Goal: Task Accomplishment & Management: Manage account settings

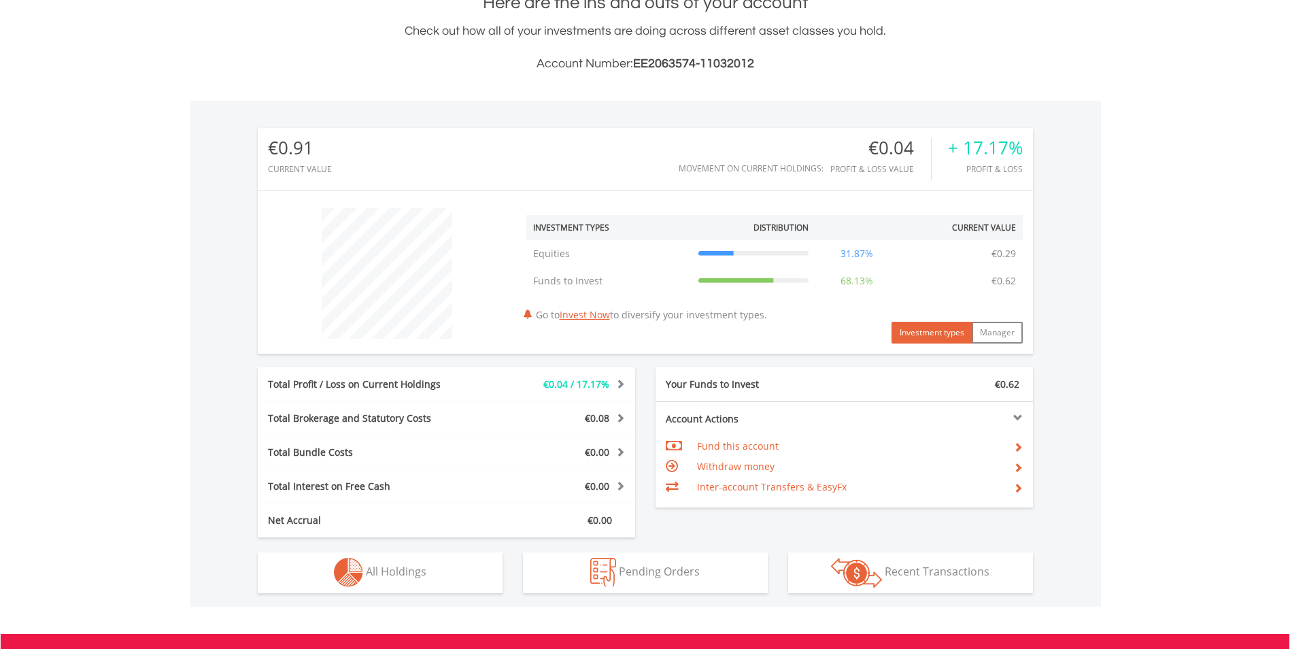
scroll to position [340, 0]
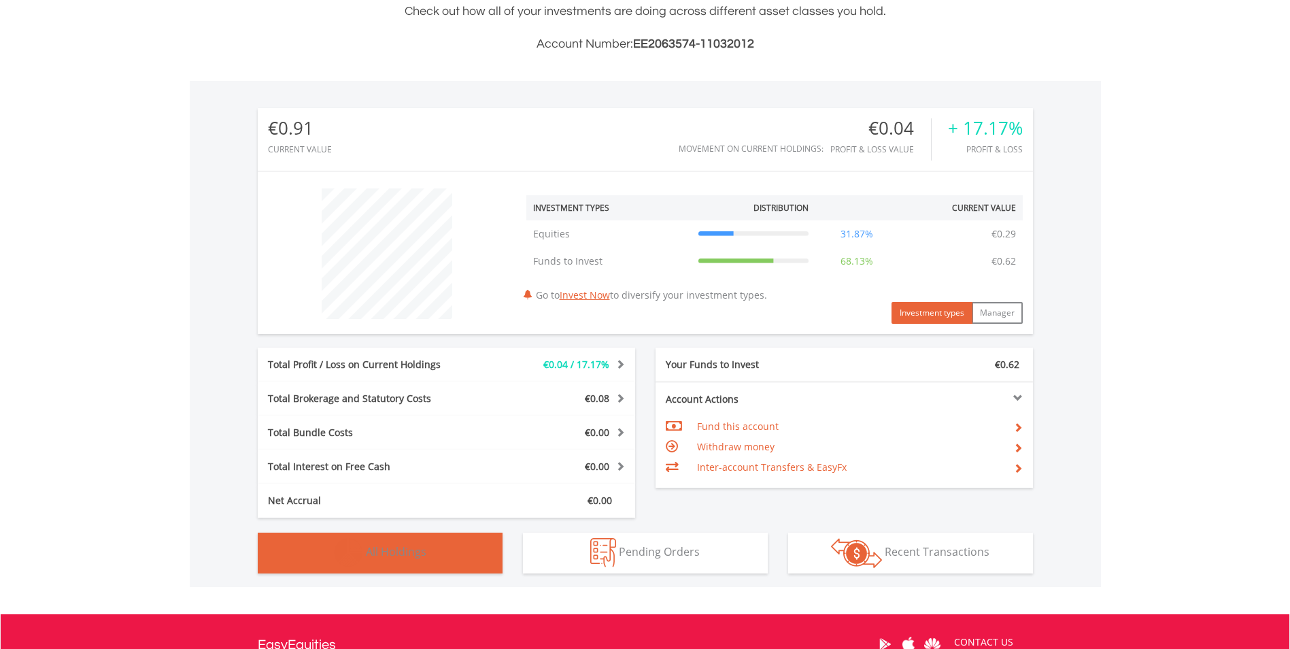
click at [443, 556] on button "Holdings All Holdings" at bounding box center [380, 553] width 245 height 41
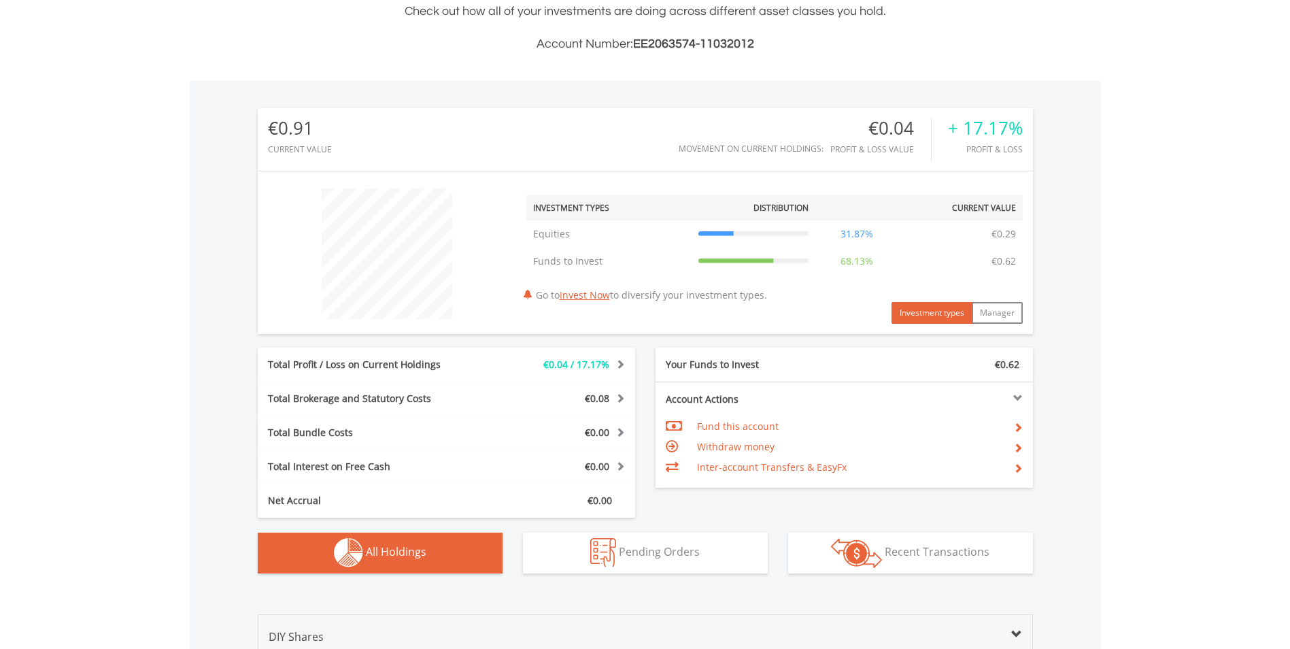
scroll to position [765, 0]
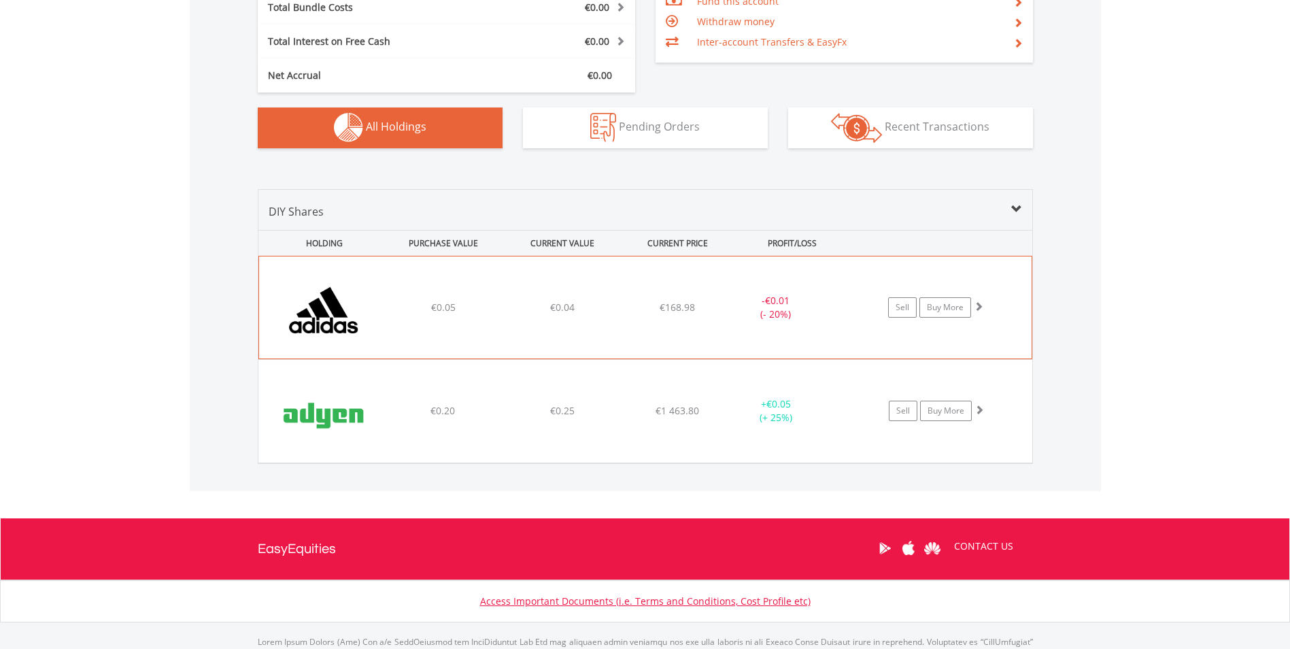
click at [331, 288] on div "Adidas AG" at bounding box center [324, 314] width 117 height 88
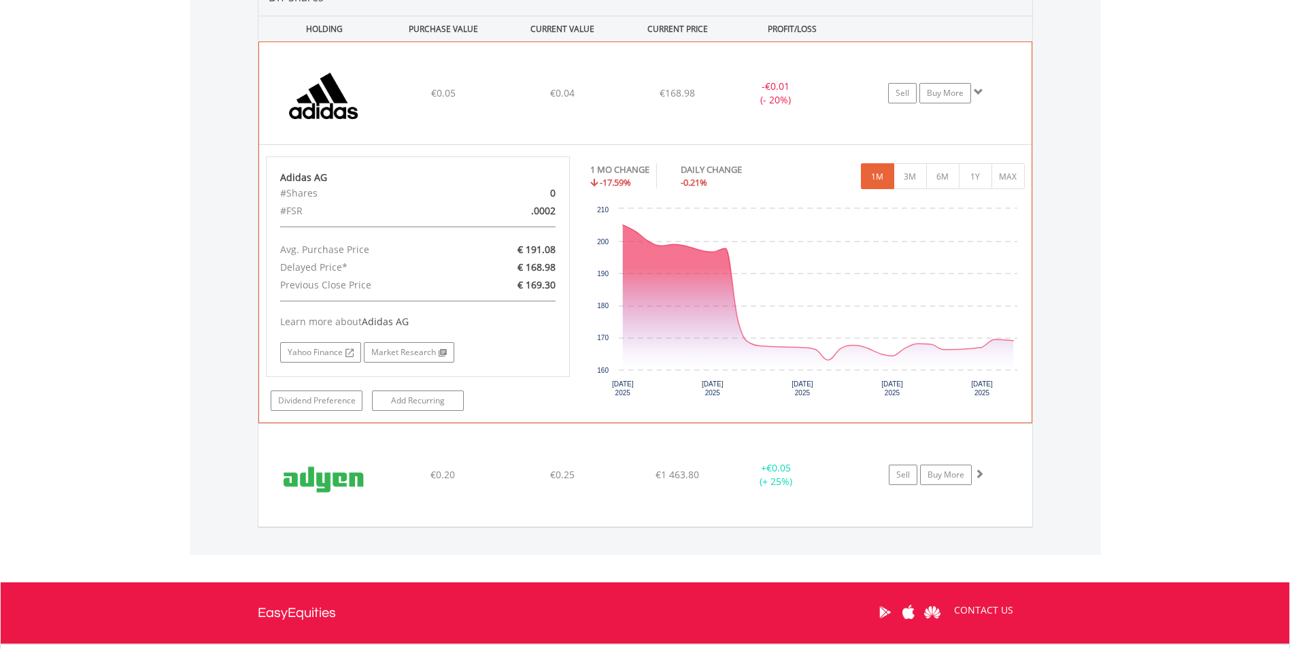
scroll to position [1037, 0]
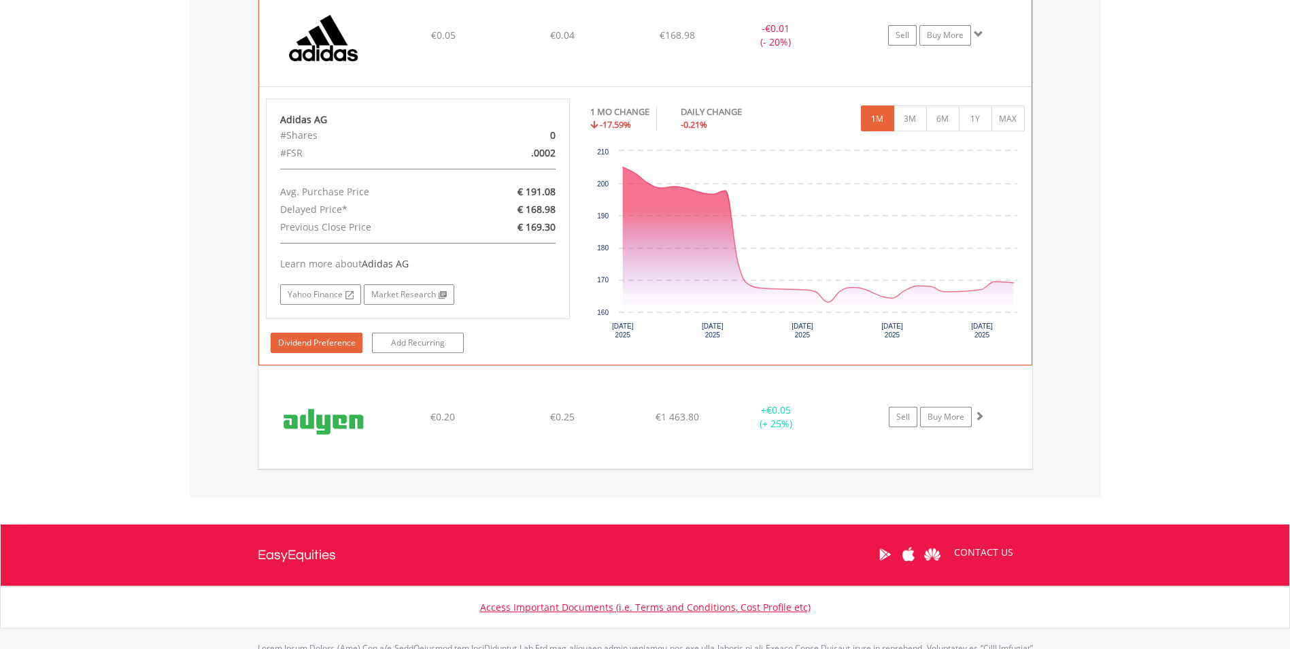
click at [298, 339] on link "Dividend Preference" at bounding box center [317, 343] width 92 height 20
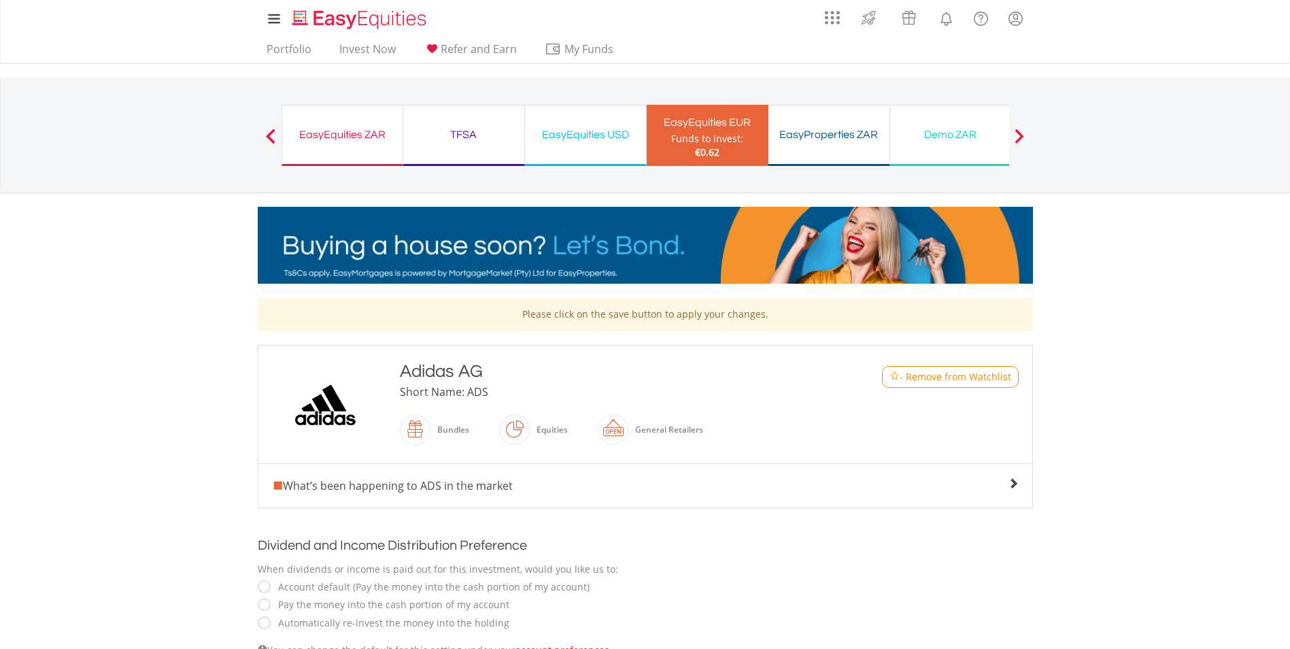
click at [350, 118] on div "EasyEquities ZAR Funds to invest: €0.62" at bounding box center [343, 135] width 122 height 61
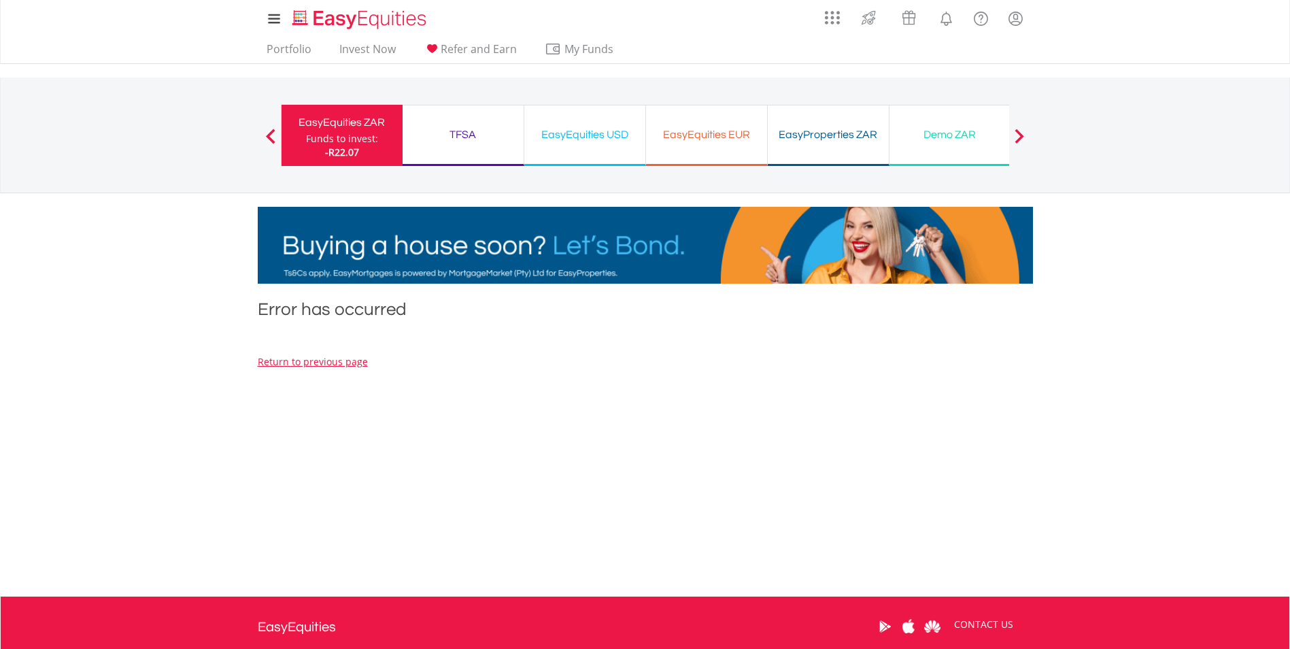
click at [268, 135] on span at bounding box center [271, 136] width 10 height 15
click at [297, 49] on link "Portfolio" at bounding box center [289, 52] width 56 height 21
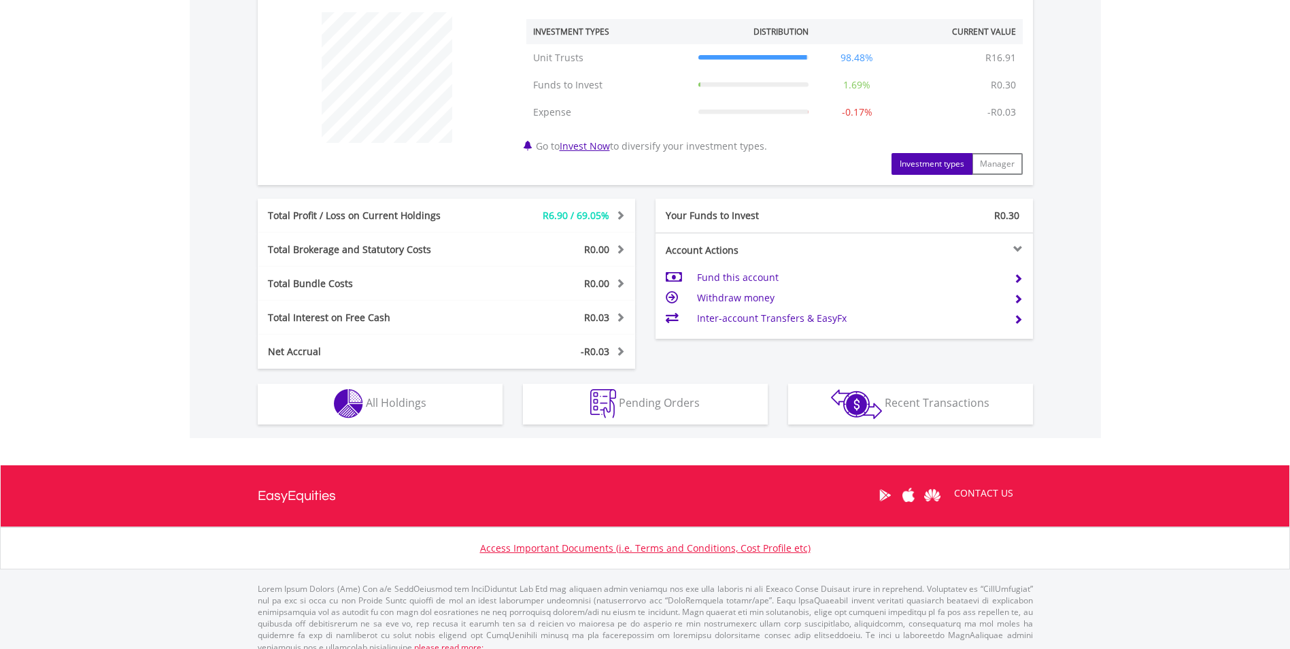
scroll to position [529, 0]
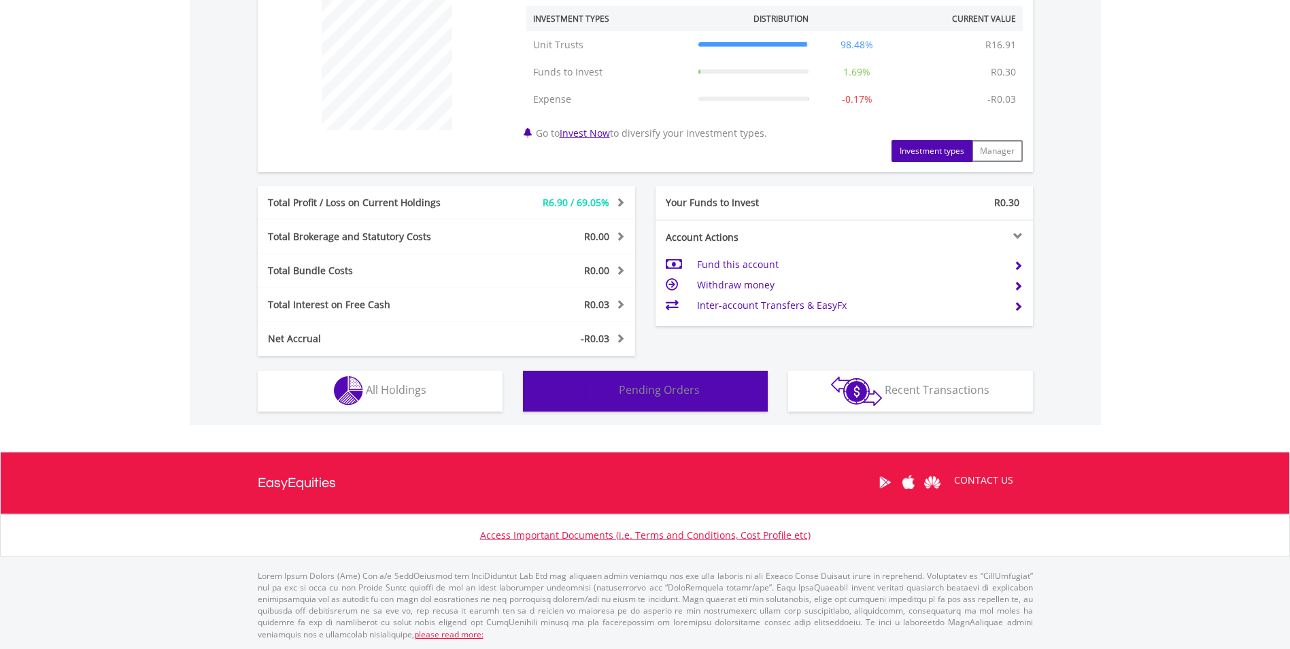
click at [605, 384] on img "button" at bounding box center [603, 390] width 26 height 29
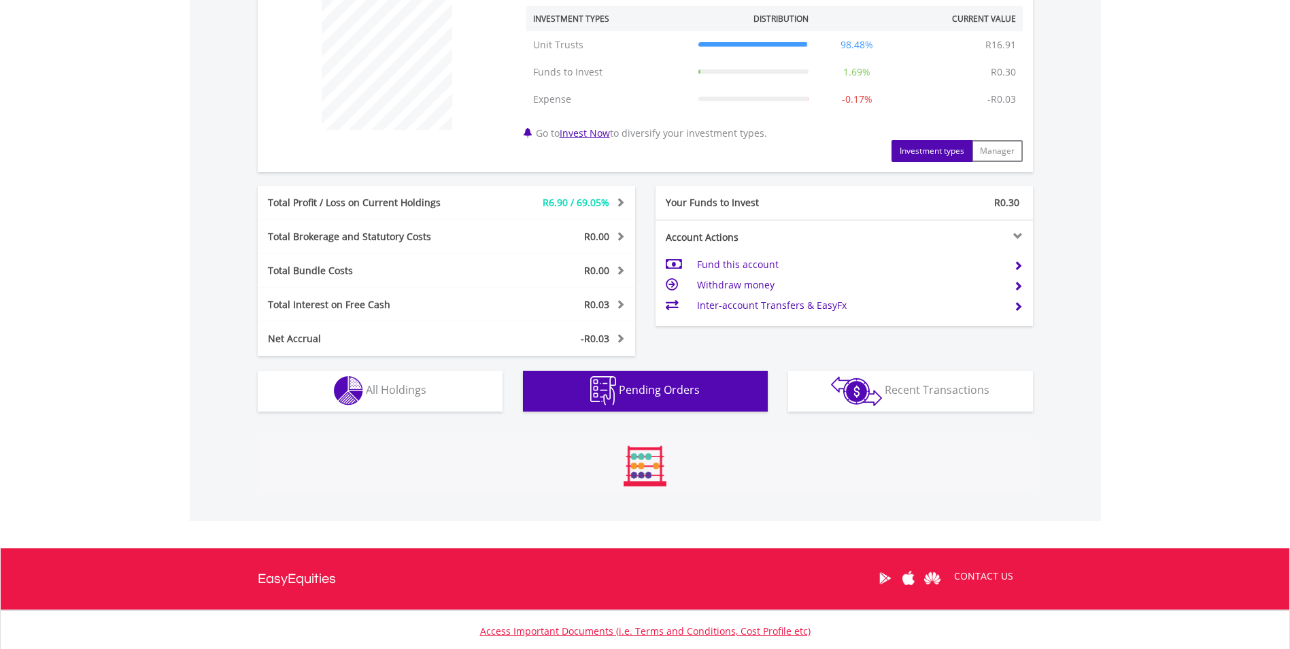
scroll to position [605, 0]
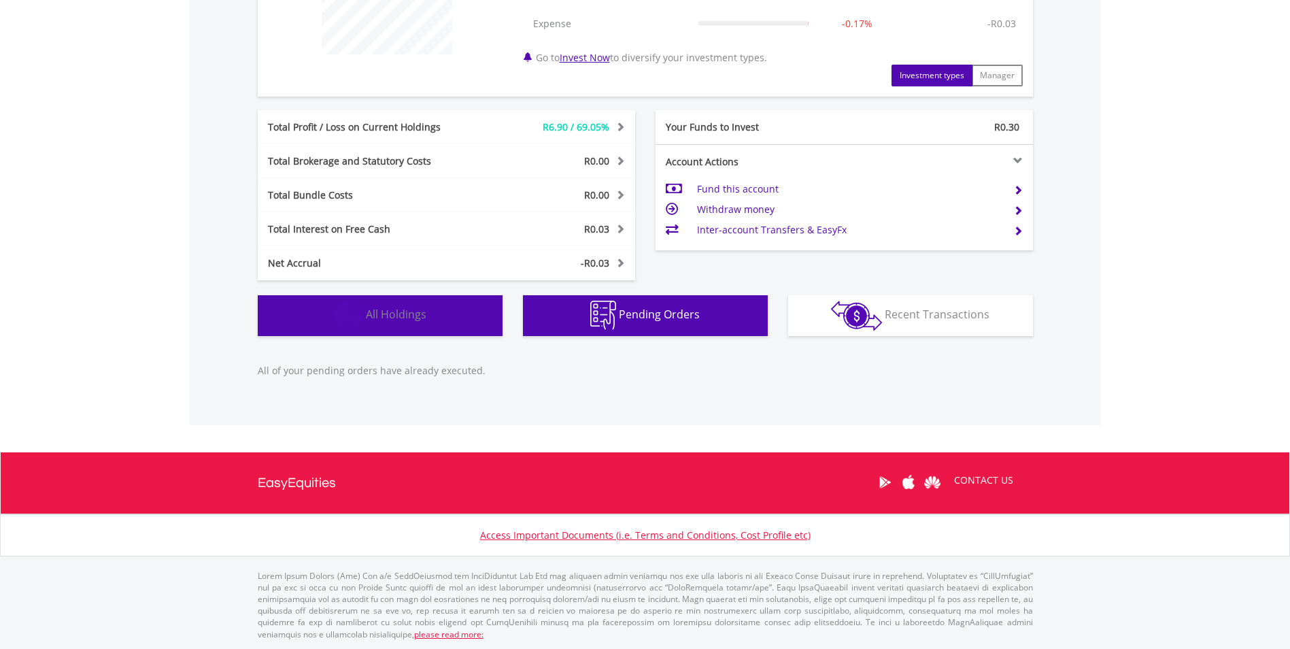
click at [331, 317] on button "Holdings All Holdings" at bounding box center [380, 315] width 245 height 41
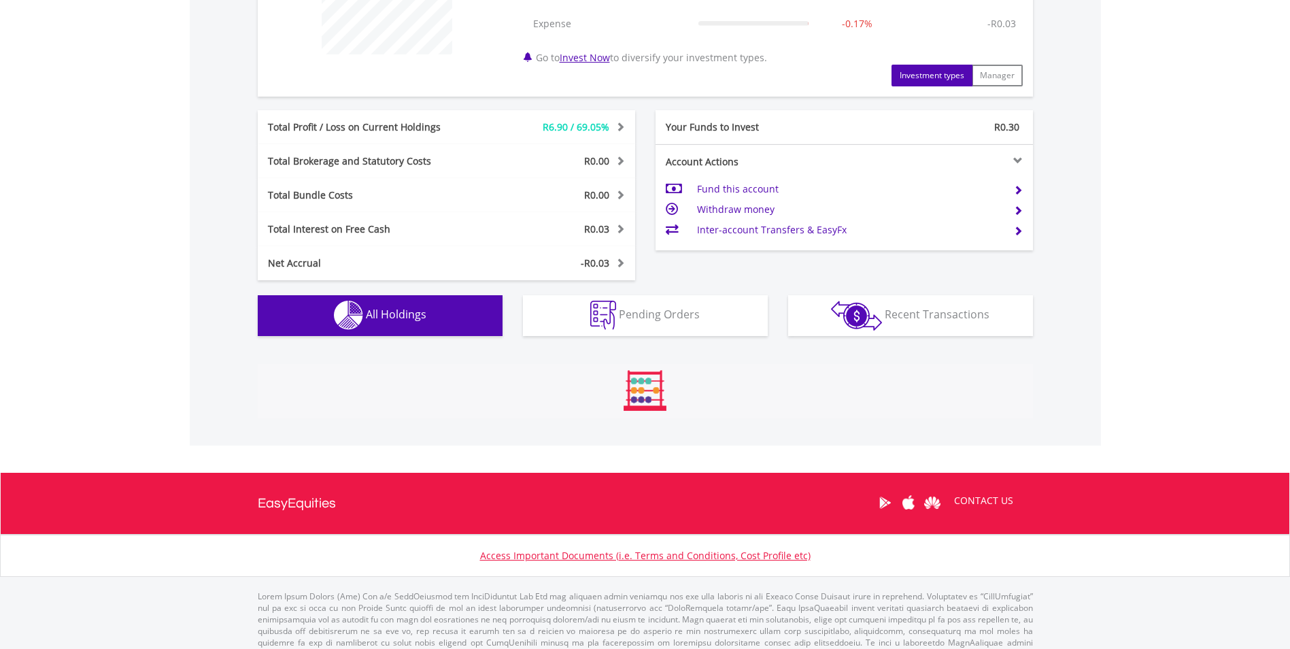
scroll to position [961, 0]
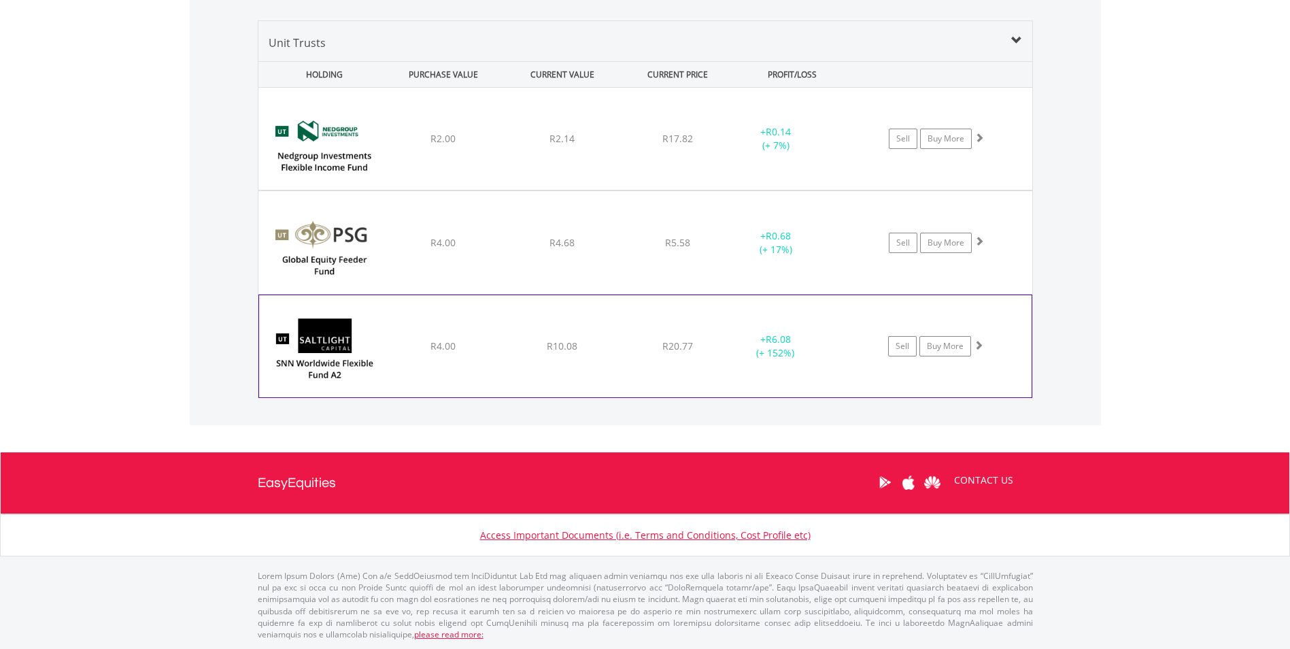
click at [441, 190] on div "﻿ SaltLight SNN Worldwide Flexible Fund 2 R4.00 R10.08 R20.77 + R6.08 (+ 152%) …" at bounding box center [645, 139] width 774 height 102
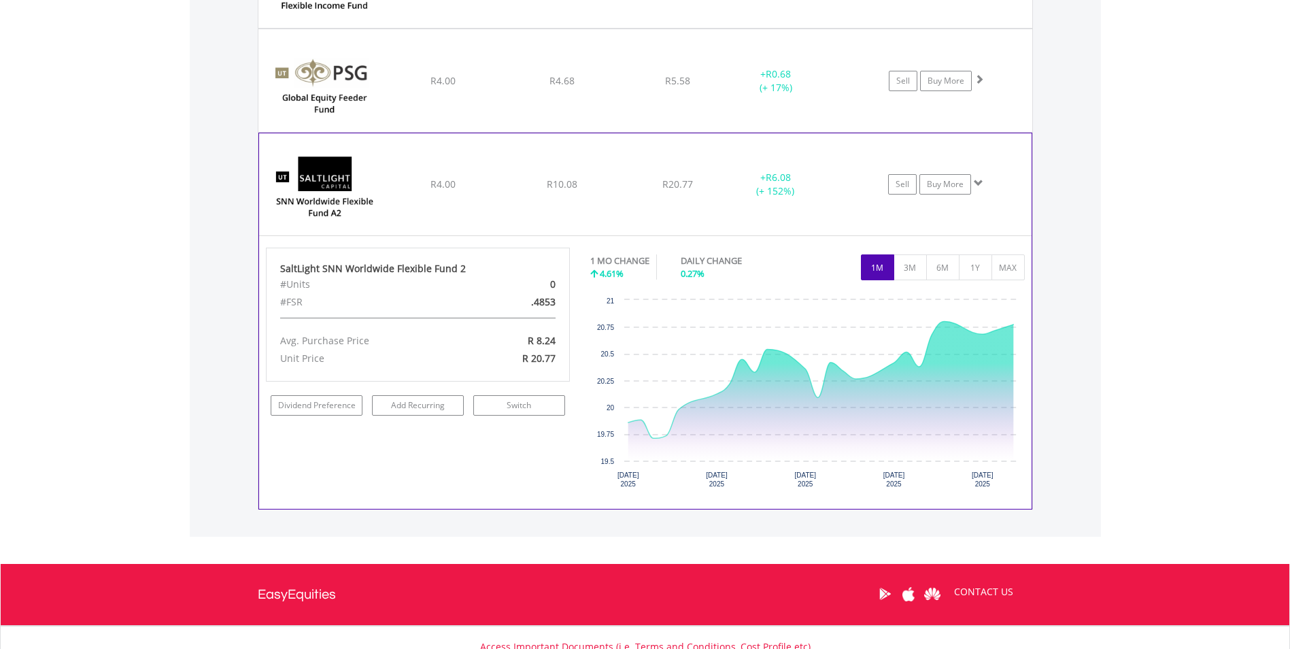
scroll to position [1165, 0]
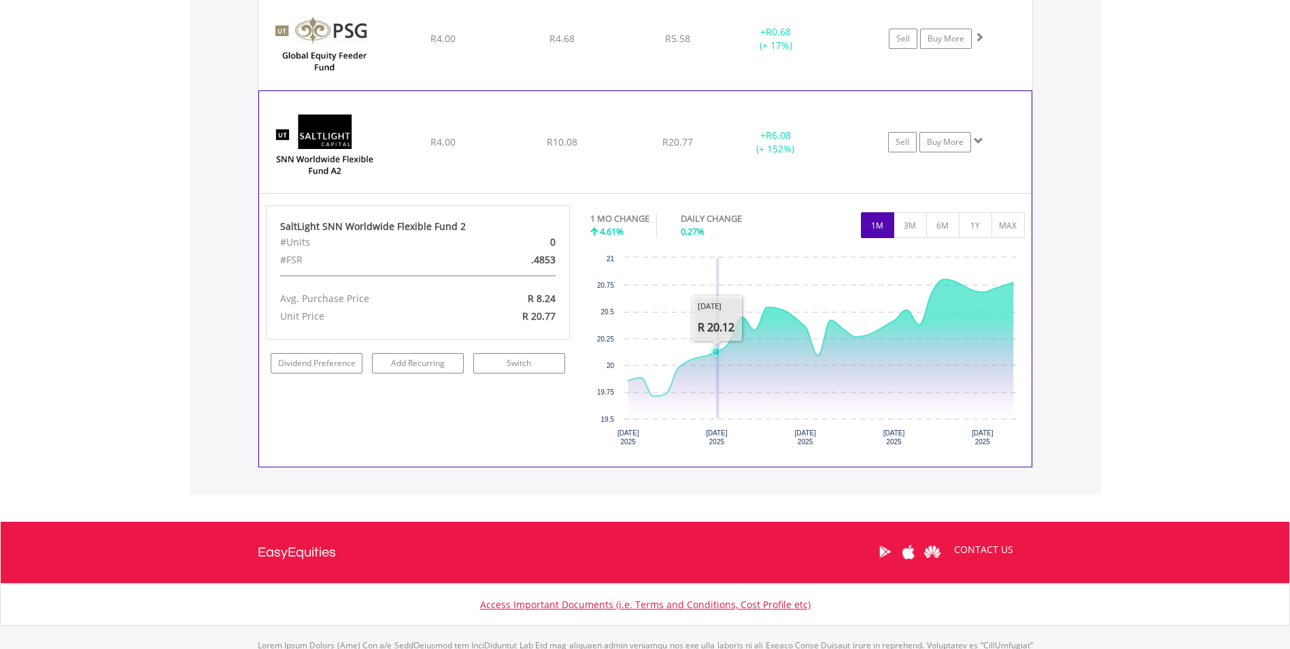
drag, startPoint x: 719, startPoint y: 303, endPoint x: 719, endPoint y: 348, distance: 44.9
click at [719, 348] on icon "Created with Highcharts 11.1.0 21 Jul ​ 2025 28 Jul ​ 2025 4 Aug ​ 2025 11 Aug …" at bounding box center [807, 353] width 434 height 204
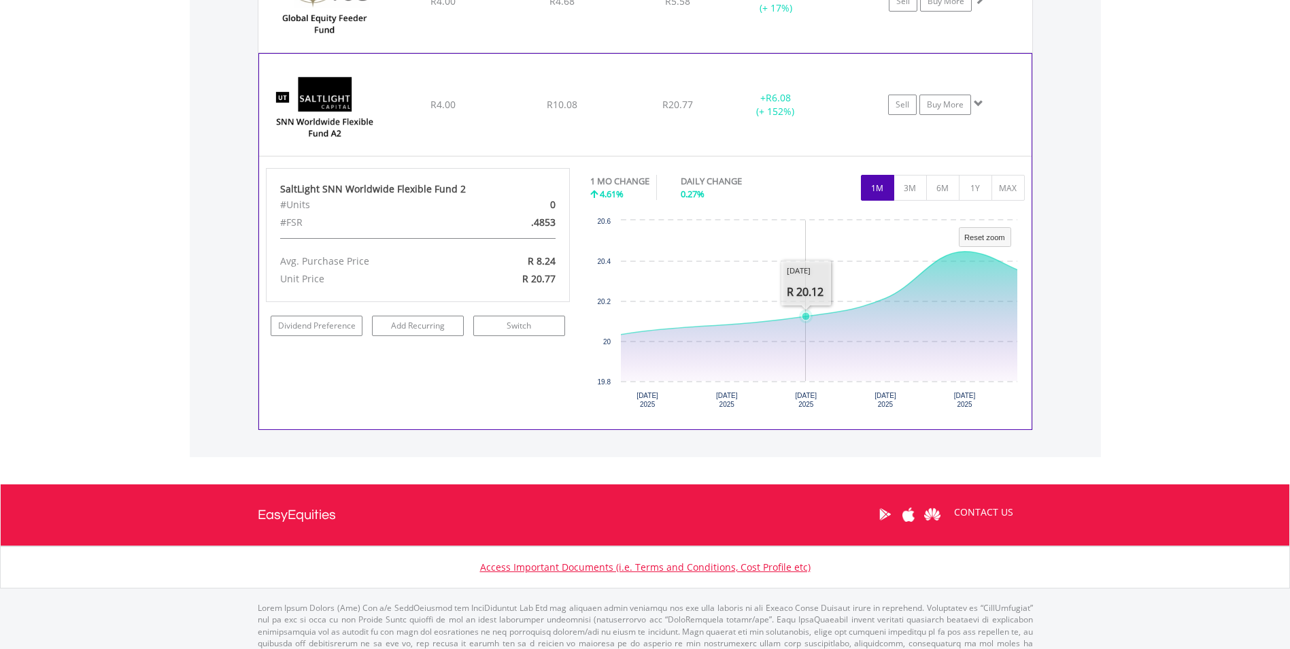
scroll to position [1234, 0]
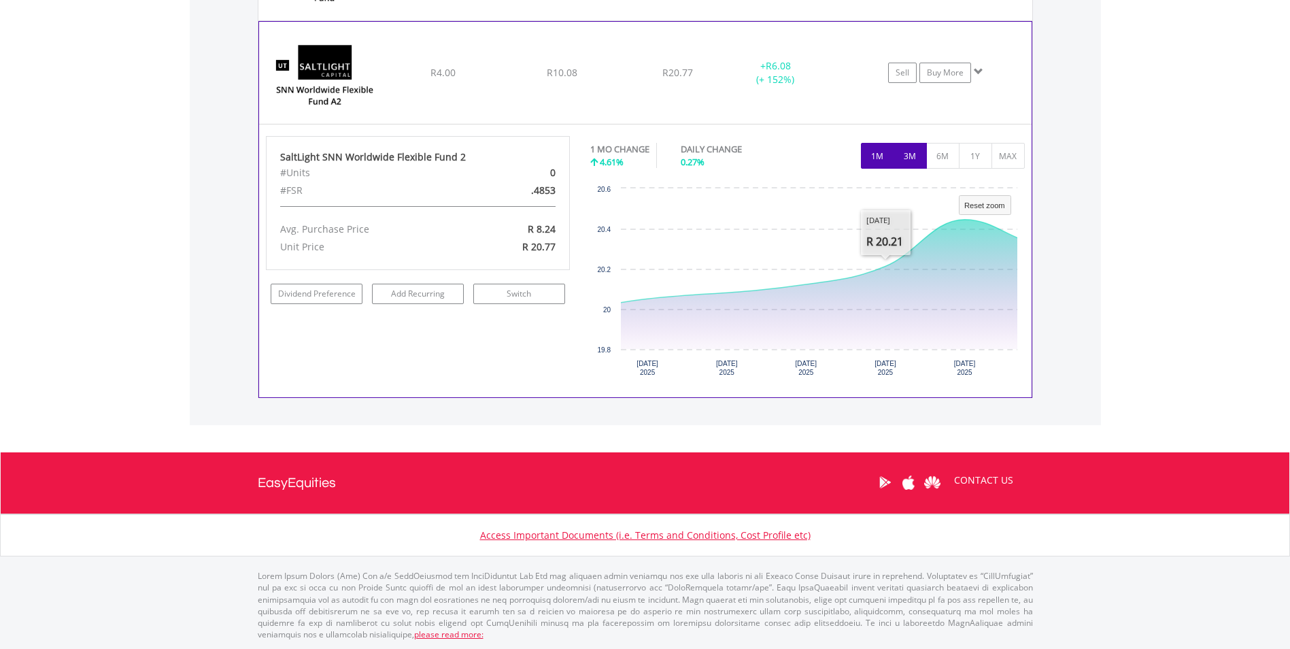
click at [898, 161] on button "3M" at bounding box center [910, 156] width 33 height 26
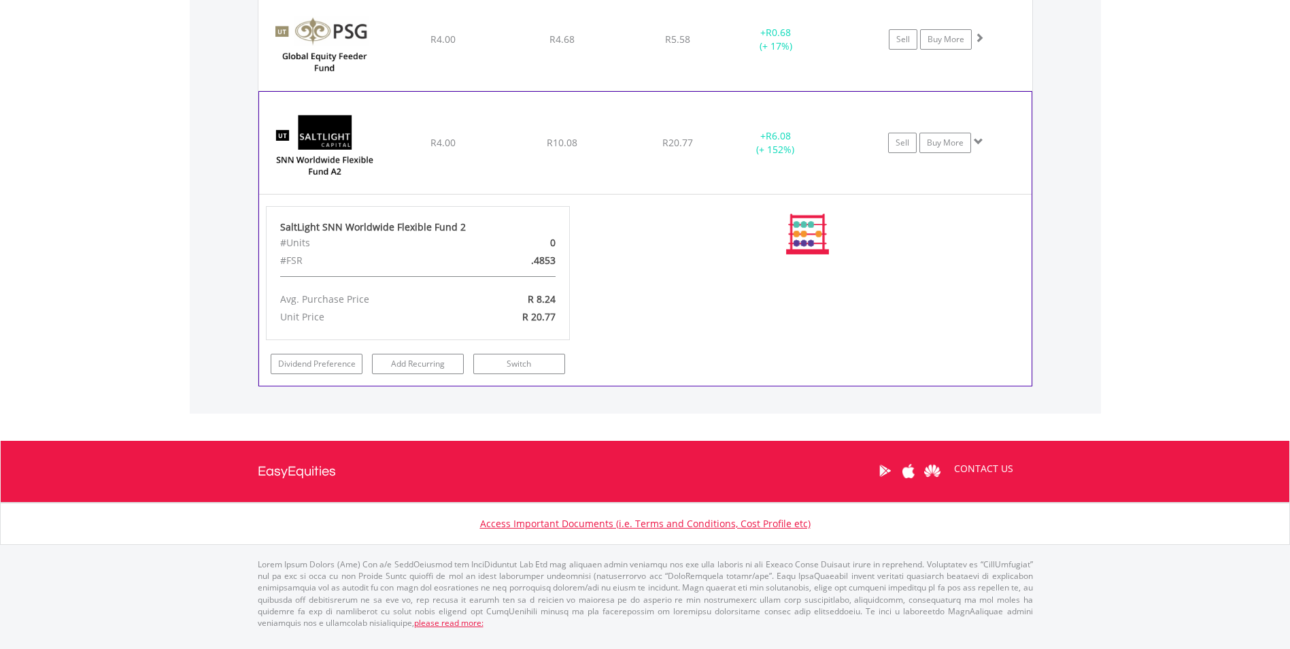
scroll to position [1153, 0]
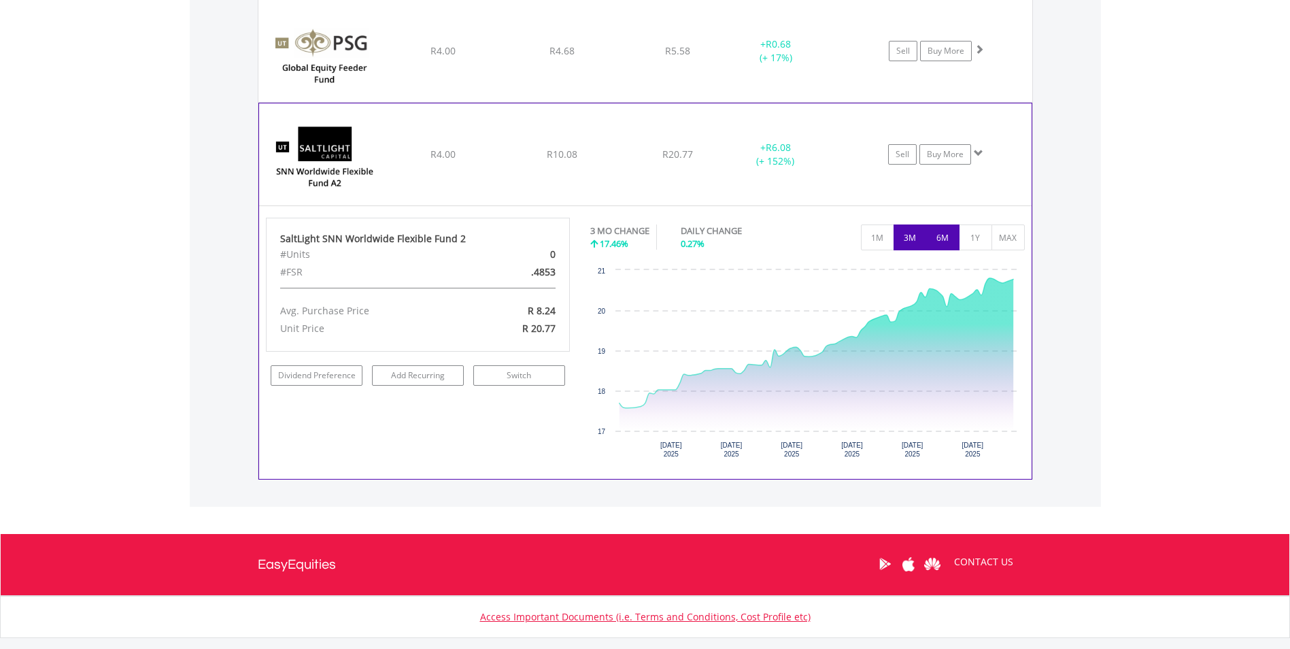
click at [942, 237] on button "6M" at bounding box center [942, 237] width 33 height 26
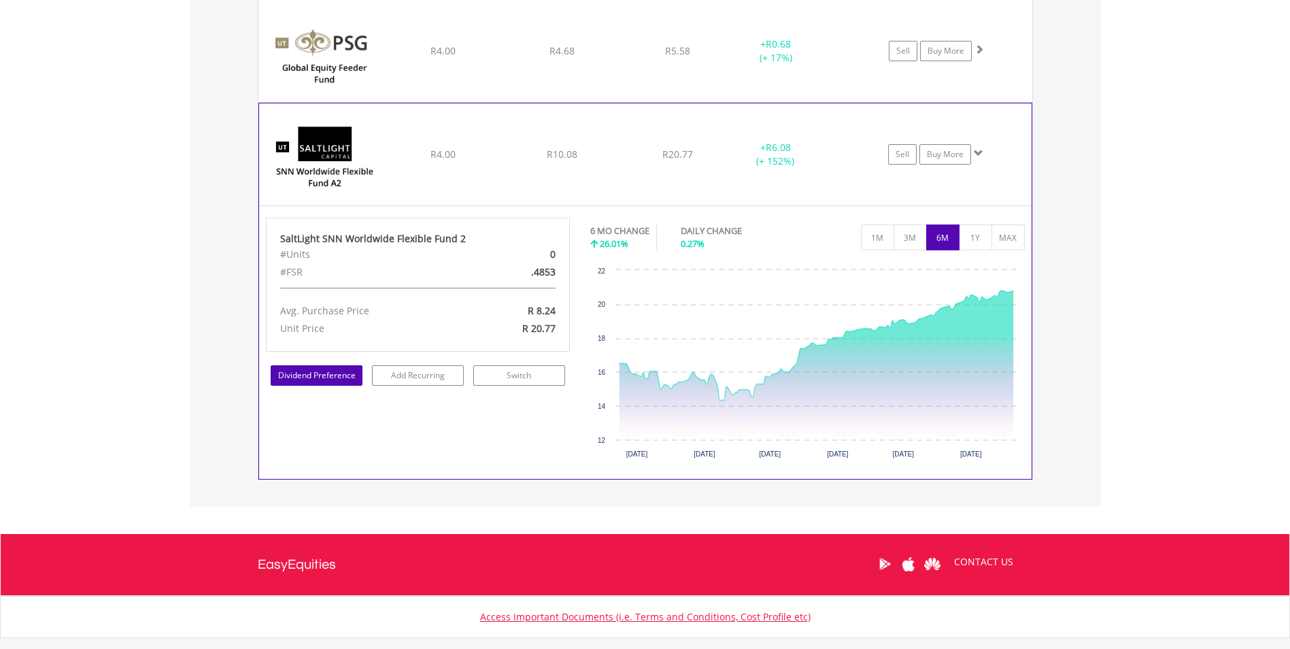
click at [316, 365] on link "Dividend Preference" at bounding box center [317, 375] width 92 height 20
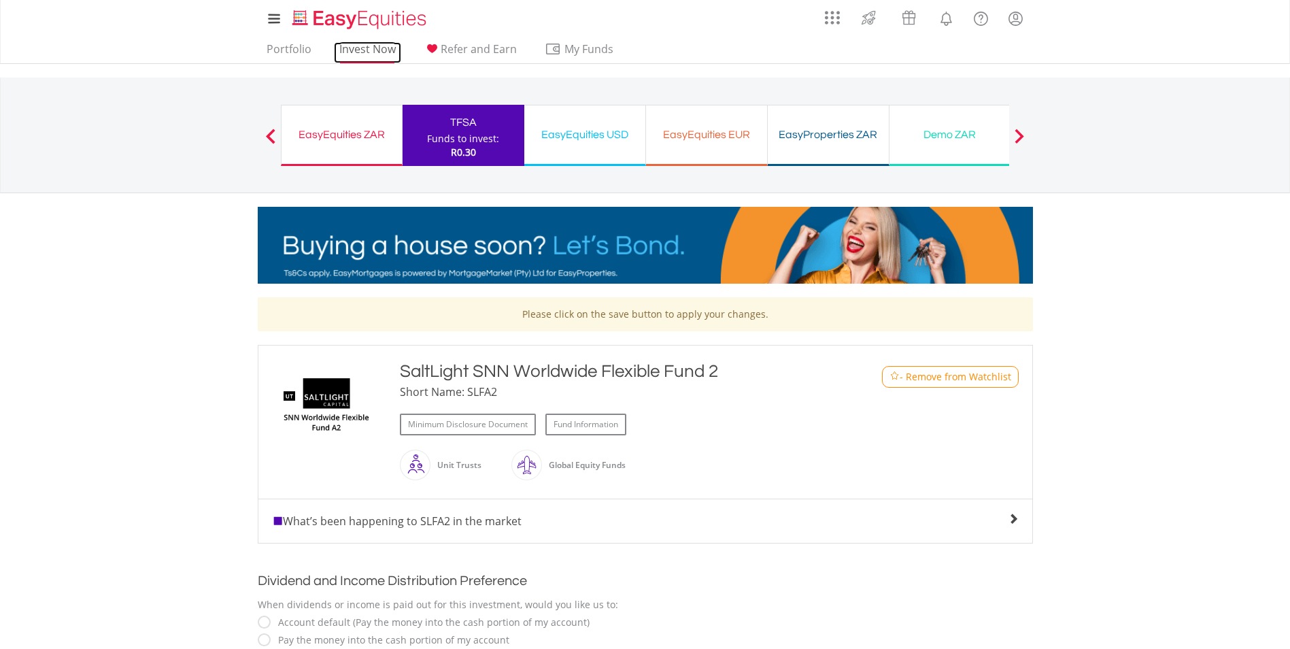
click at [349, 52] on link "Invest Now" at bounding box center [367, 52] width 67 height 21
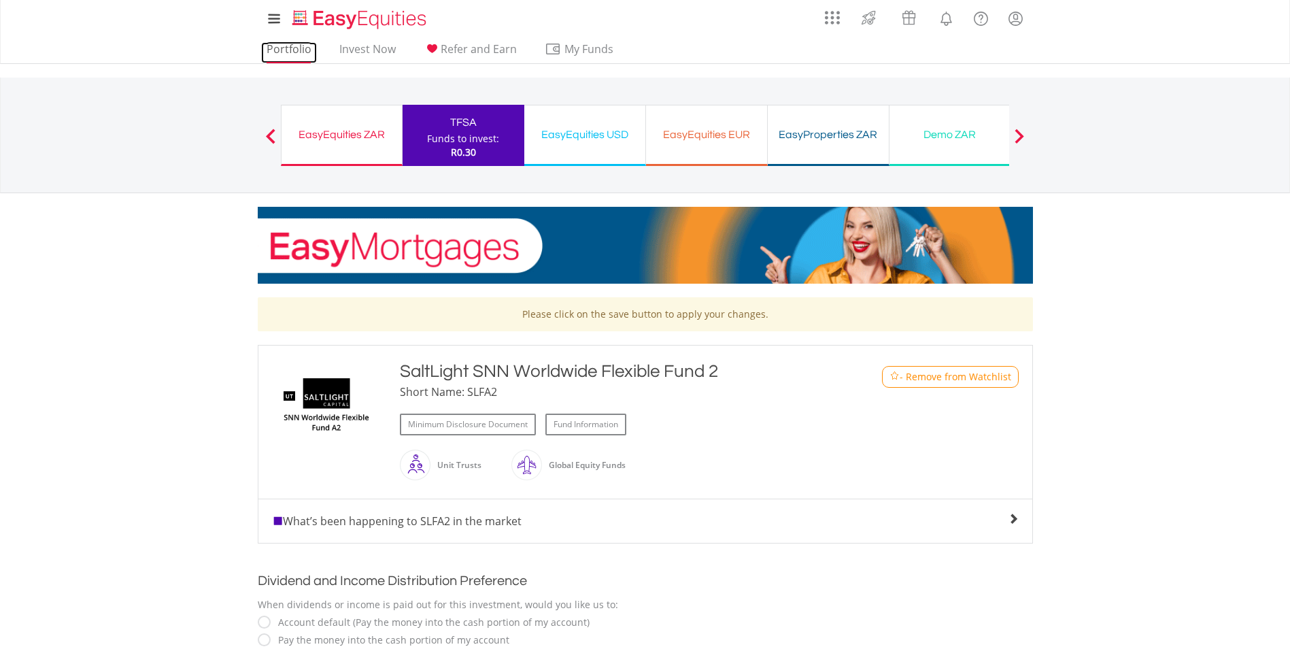
click at [297, 45] on link "Portfolio" at bounding box center [289, 52] width 56 height 21
